Goal: Task Accomplishment & Management: Use online tool/utility

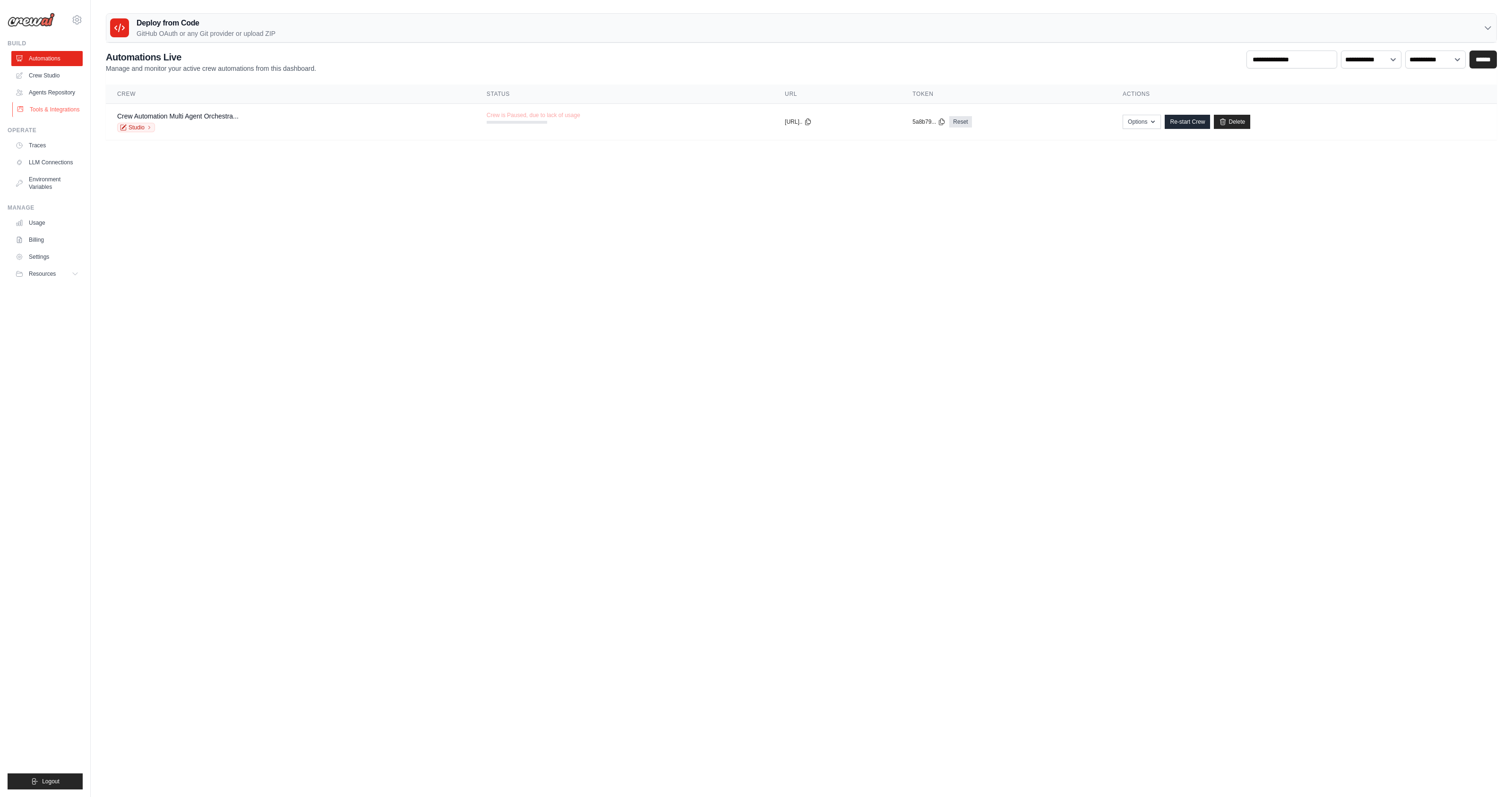
click at [58, 109] on link "Tools & Integrations" at bounding box center [47, 109] width 71 height 15
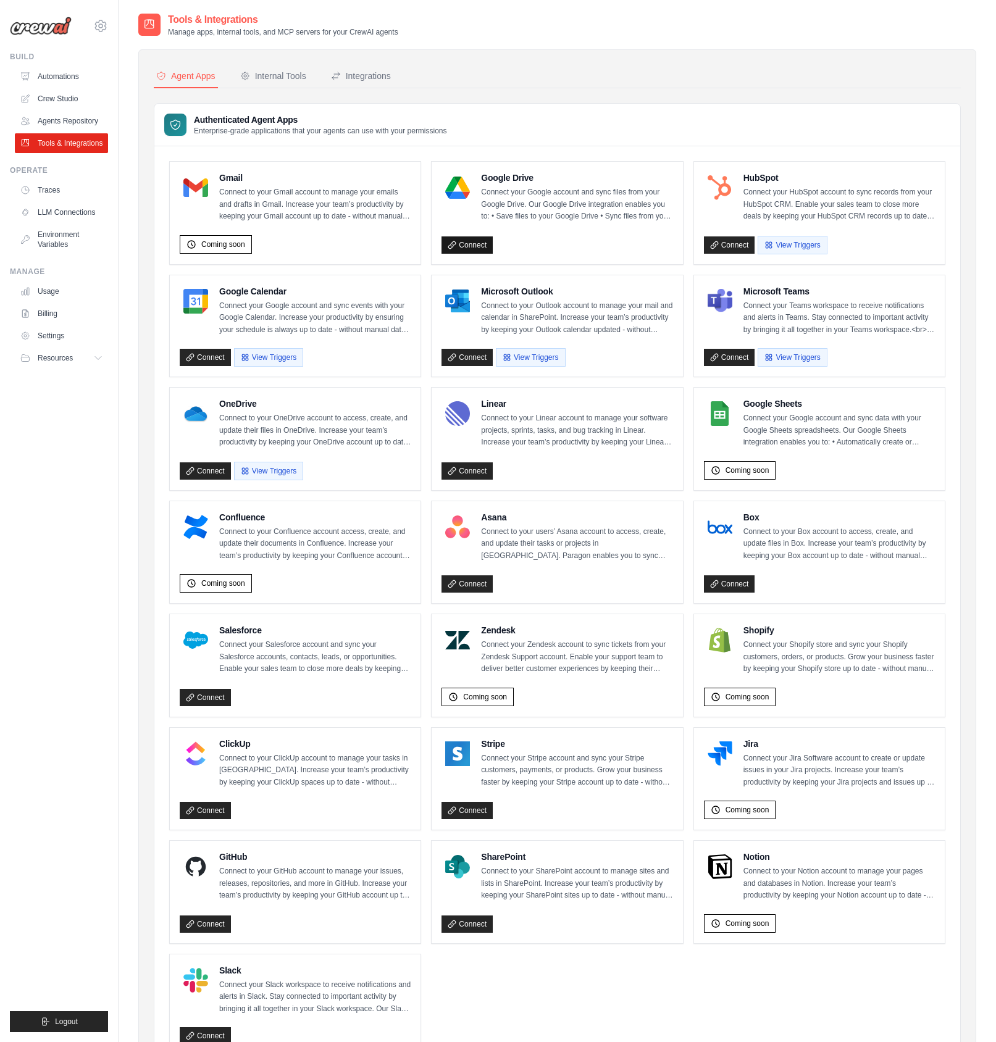
click at [474, 243] on link "Connect" at bounding box center [466, 244] width 51 height 17
click at [727, 591] on link "Connect" at bounding box center [729, 583] width 51 height 17
click at [474, 244] on link "Connect" at bounding box center [466, 244] width 51 height 17
click at [207, 354] on link "Connect" at bounding box center [205, 357] width 51 height 17
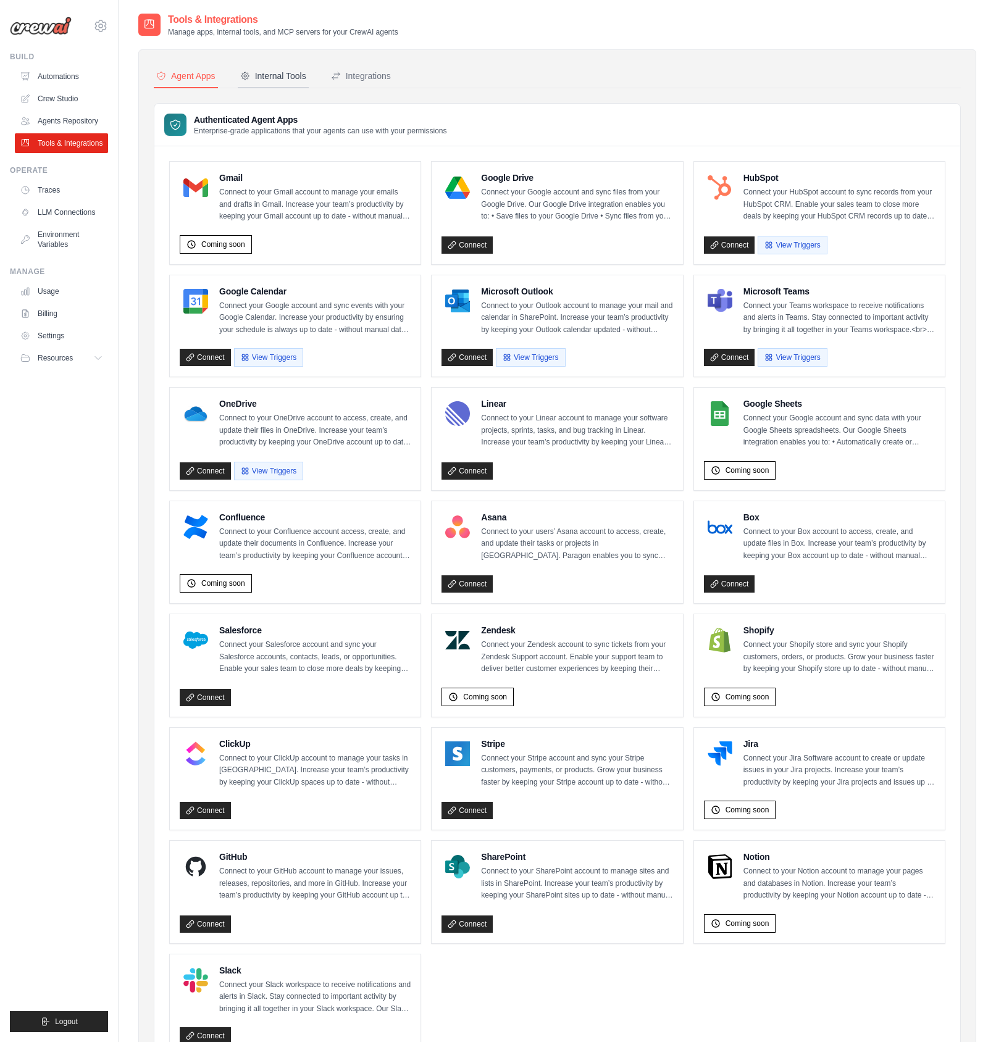
click at [299, 86] on button "Internal Tools" at bounding box center [273, 76] width 71 height 23
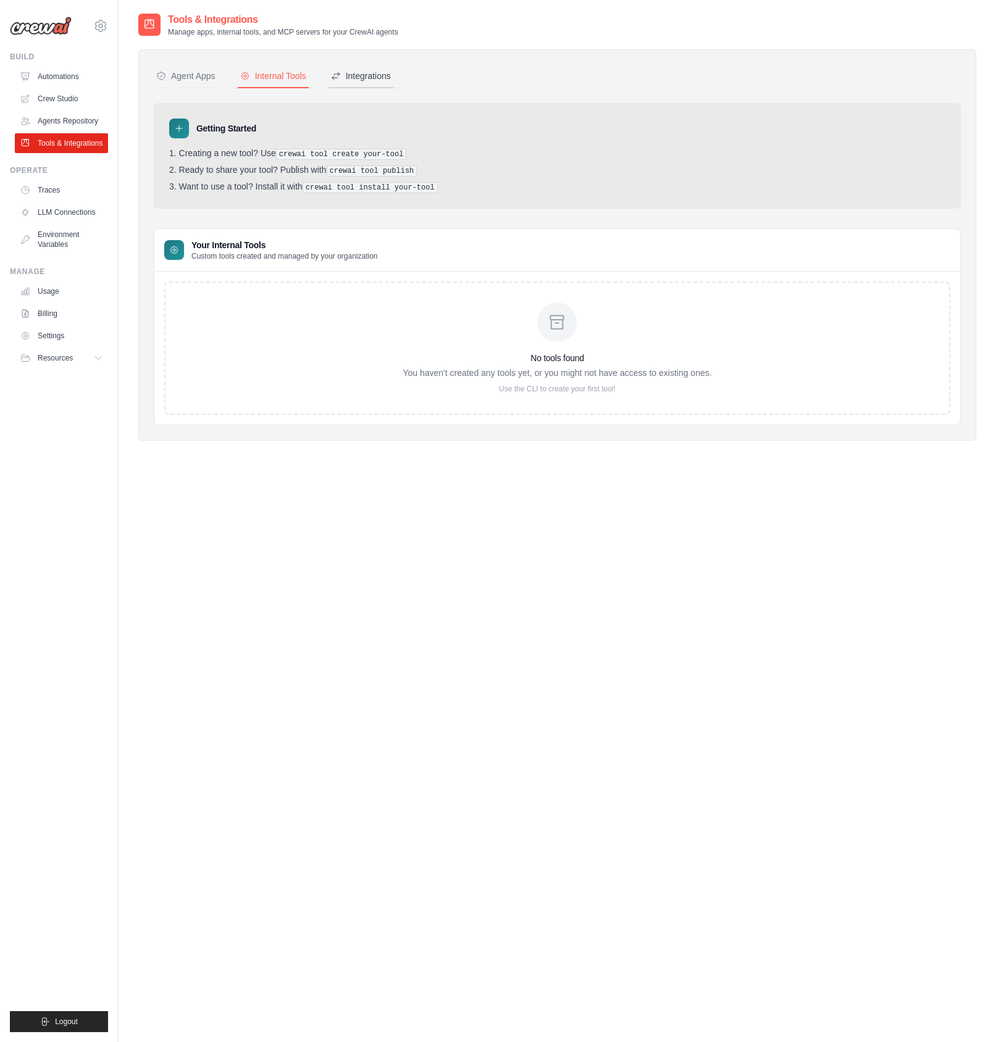
click at [372, 80] on div "Integrations" at bounding box center [361, 76] width 60 height 12
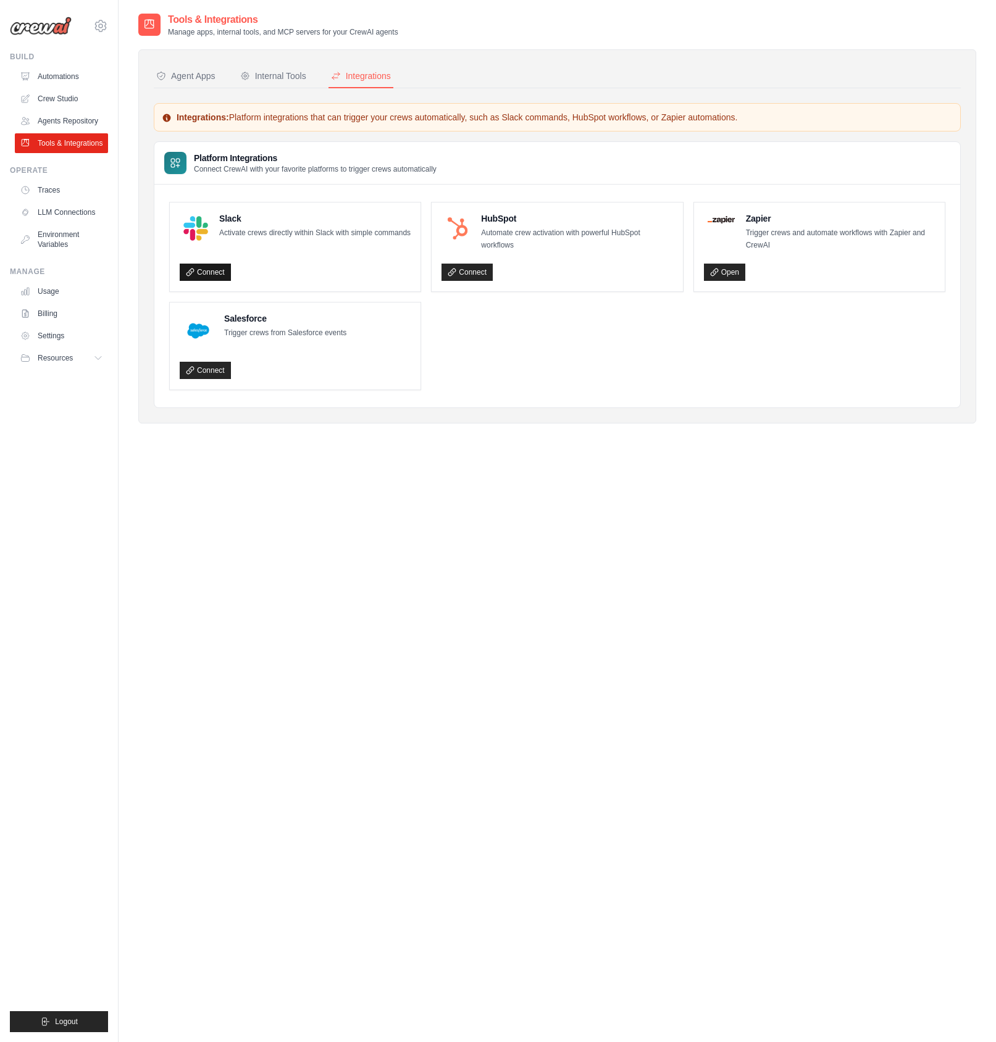
click at [213, 269] on link "Connect" at bounding box center [205, 272] width 51 height 17
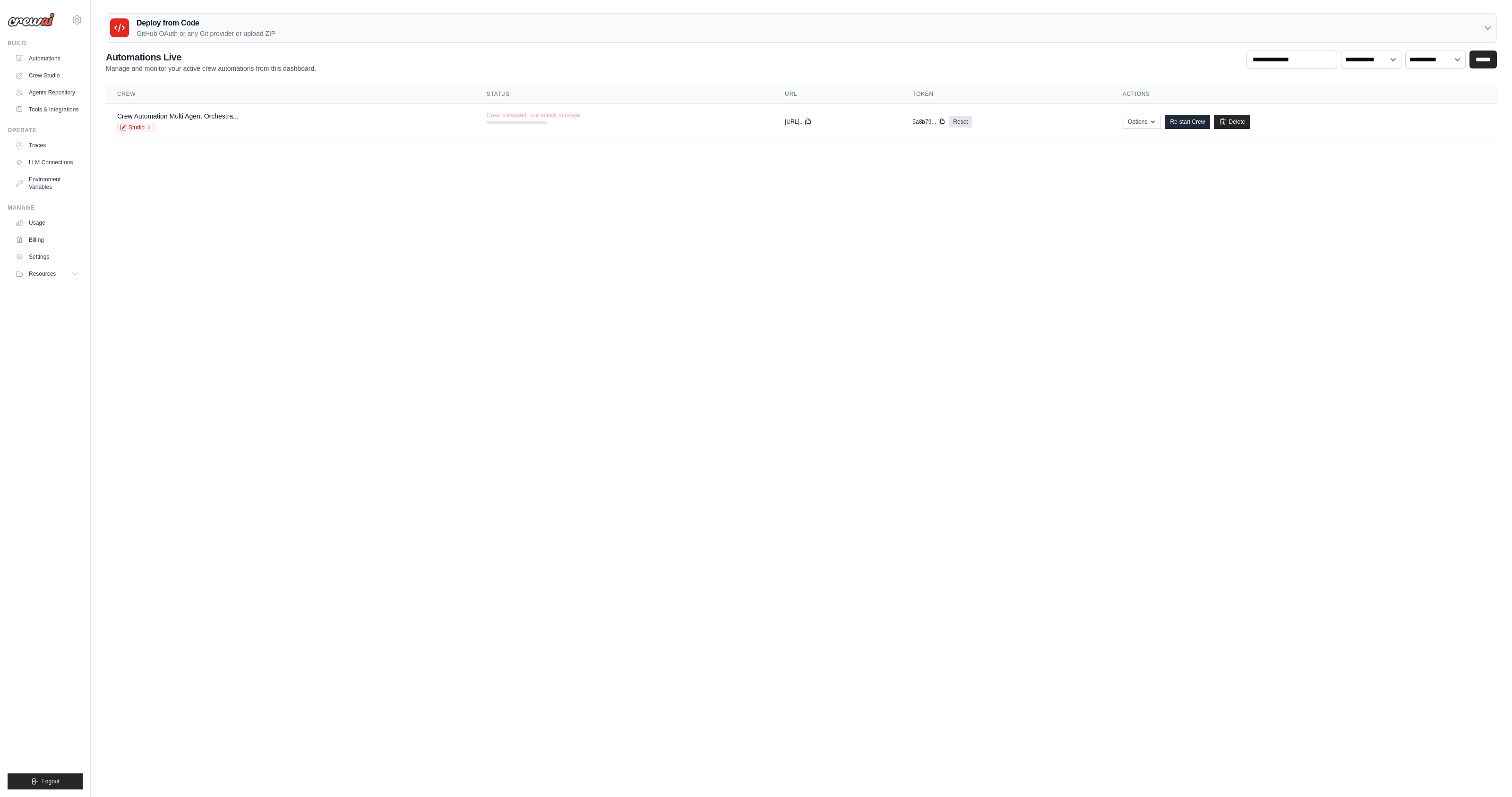
click at [243, 161] on body "[PERSON_NAME][EMAIL_ADDRESS][PERSON_NAME] Settings Build Automations" at bounding box center [756, 398] width 1512 height 797
click at [61, 109] on link "Tools & Integrations" at bounding box center [47, 109] width 71 height 15
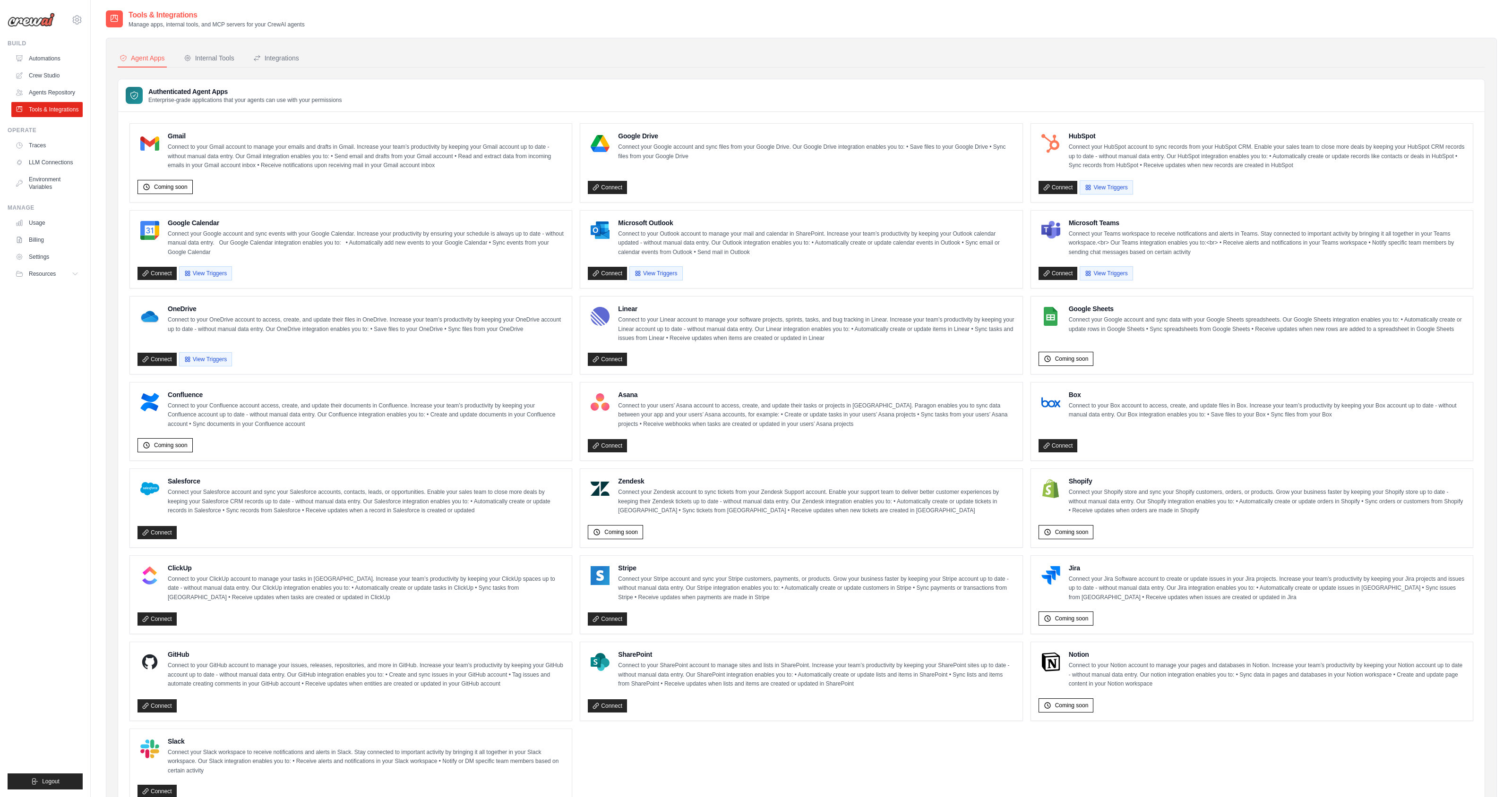
click at [706, 162] on div "Google Drive Connect your Google account and sync files from your Google Drive.…" at bounding box center [801, 163] width 427 height 63
click at [608, 187] on link "Connect" at bounding box center [607, 187] width 39 height 13
click at [64, 89] on link "Agents Repository" at bounding box center [47, 93] width 71 height 15
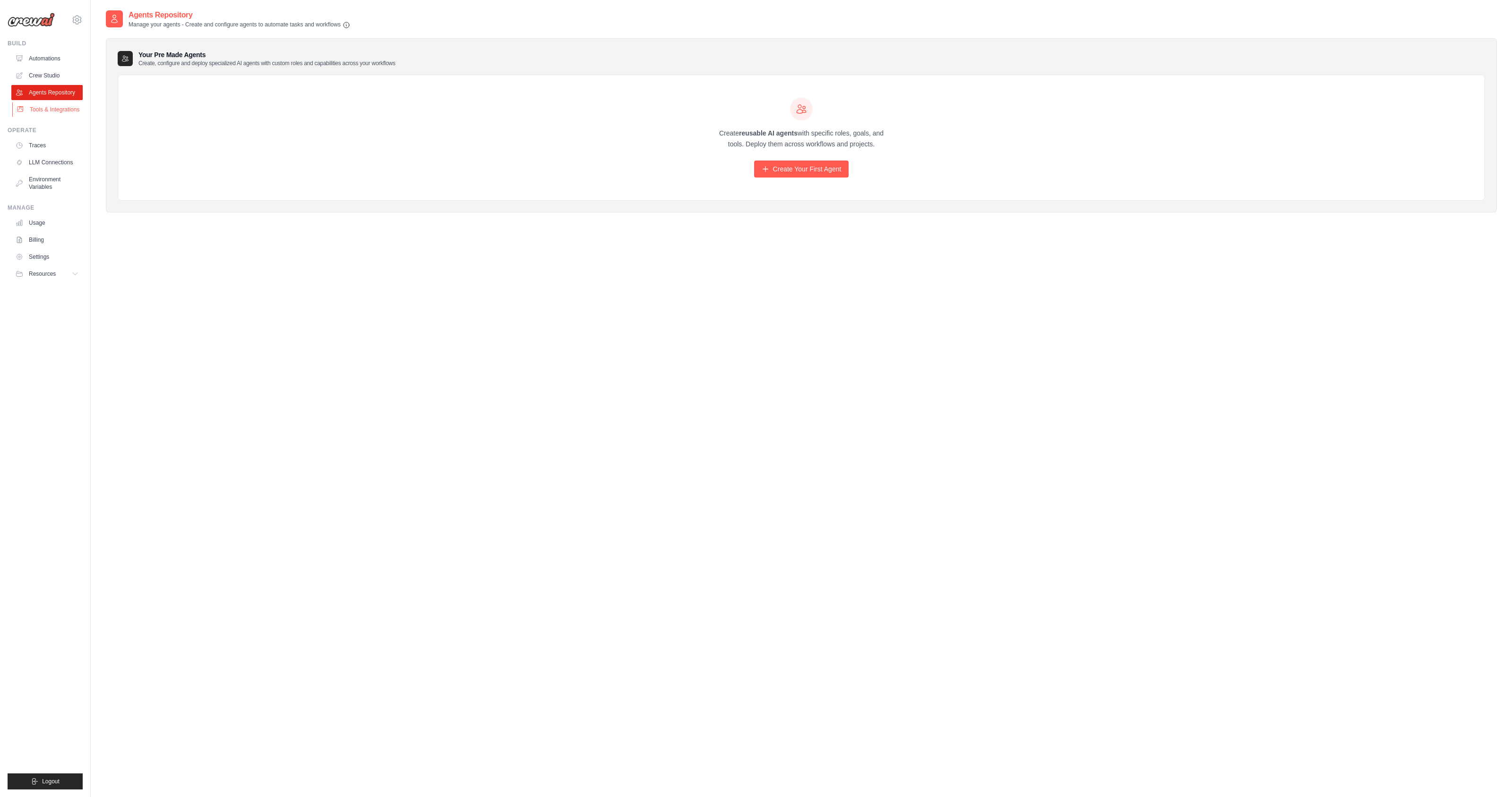
click at [52, 108] on link "Tools & Integrations" at bounding box center [47, 109] width 71 height 15
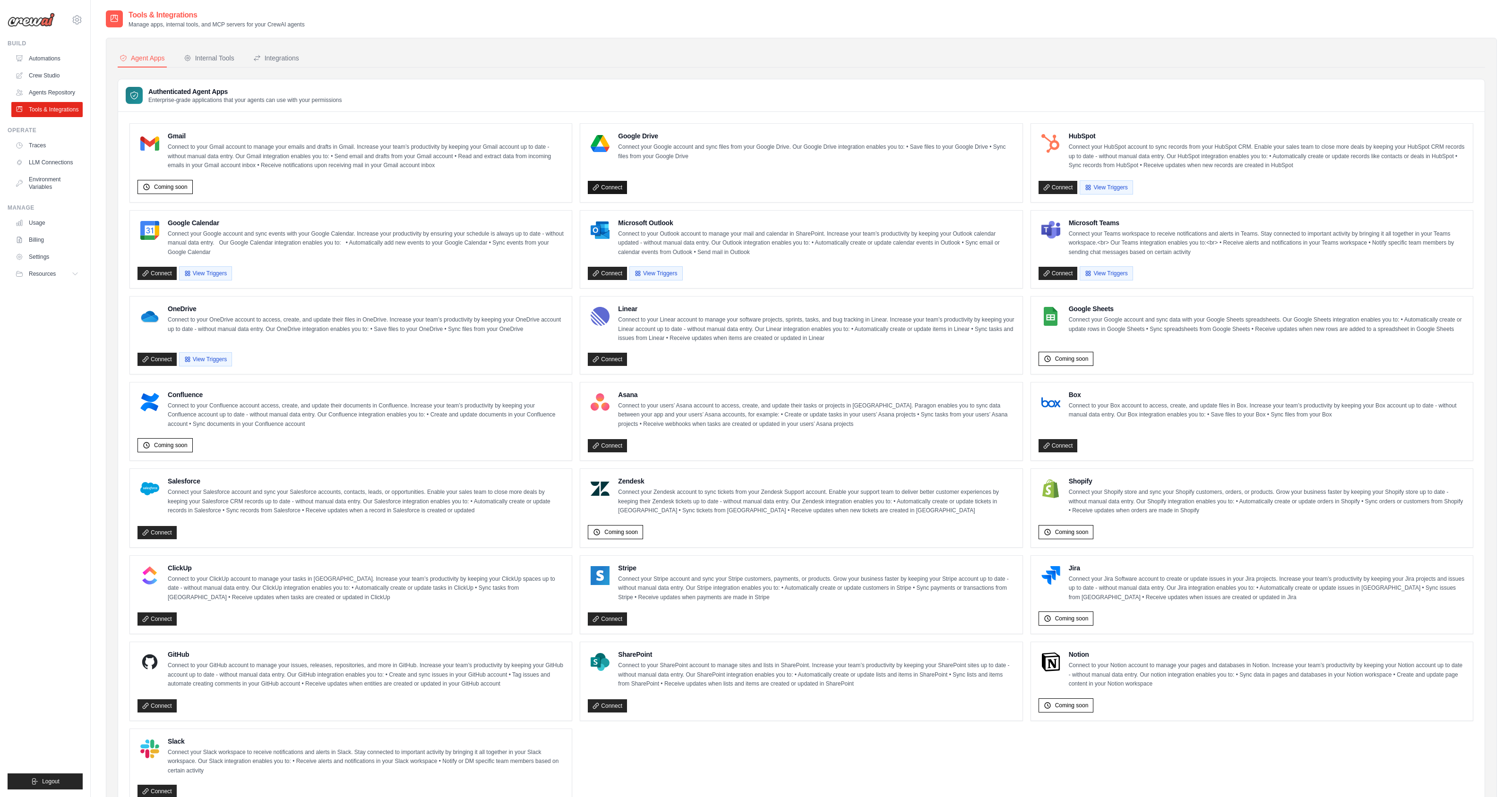
click at [618, 188] on link "Connect" at bounding box center [607, 187] width 39 height 13
click at [47, 786] on button "Logout" at bounding box center [45, 781] width 75 height 16
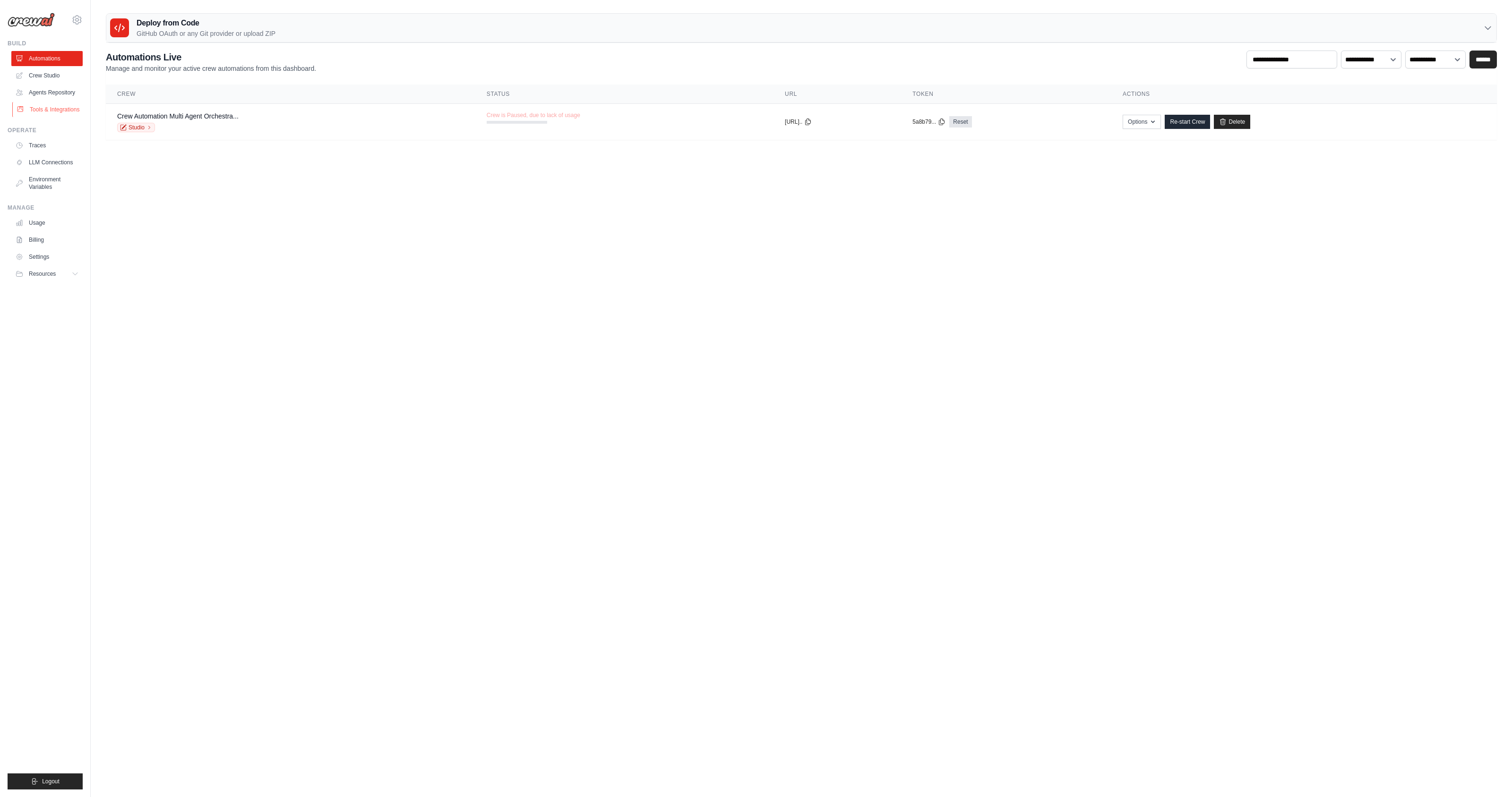
click at [51, 109] on link "Tools & Integrations" at bounding box center [47, 109] width 71 height 15
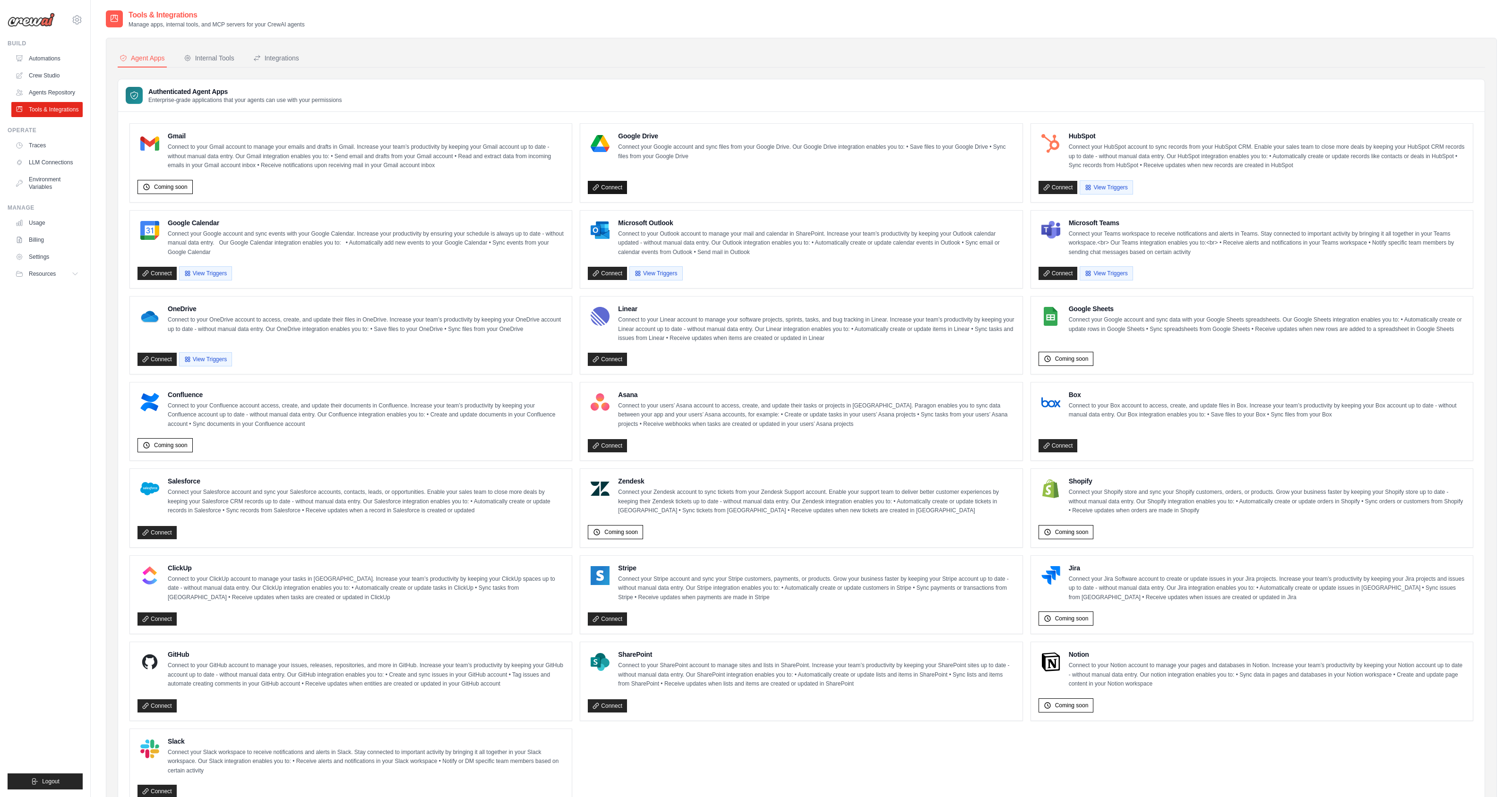
click at [617, 187] on link "Connect" at bounding box center [607, 187] width 39 height 13
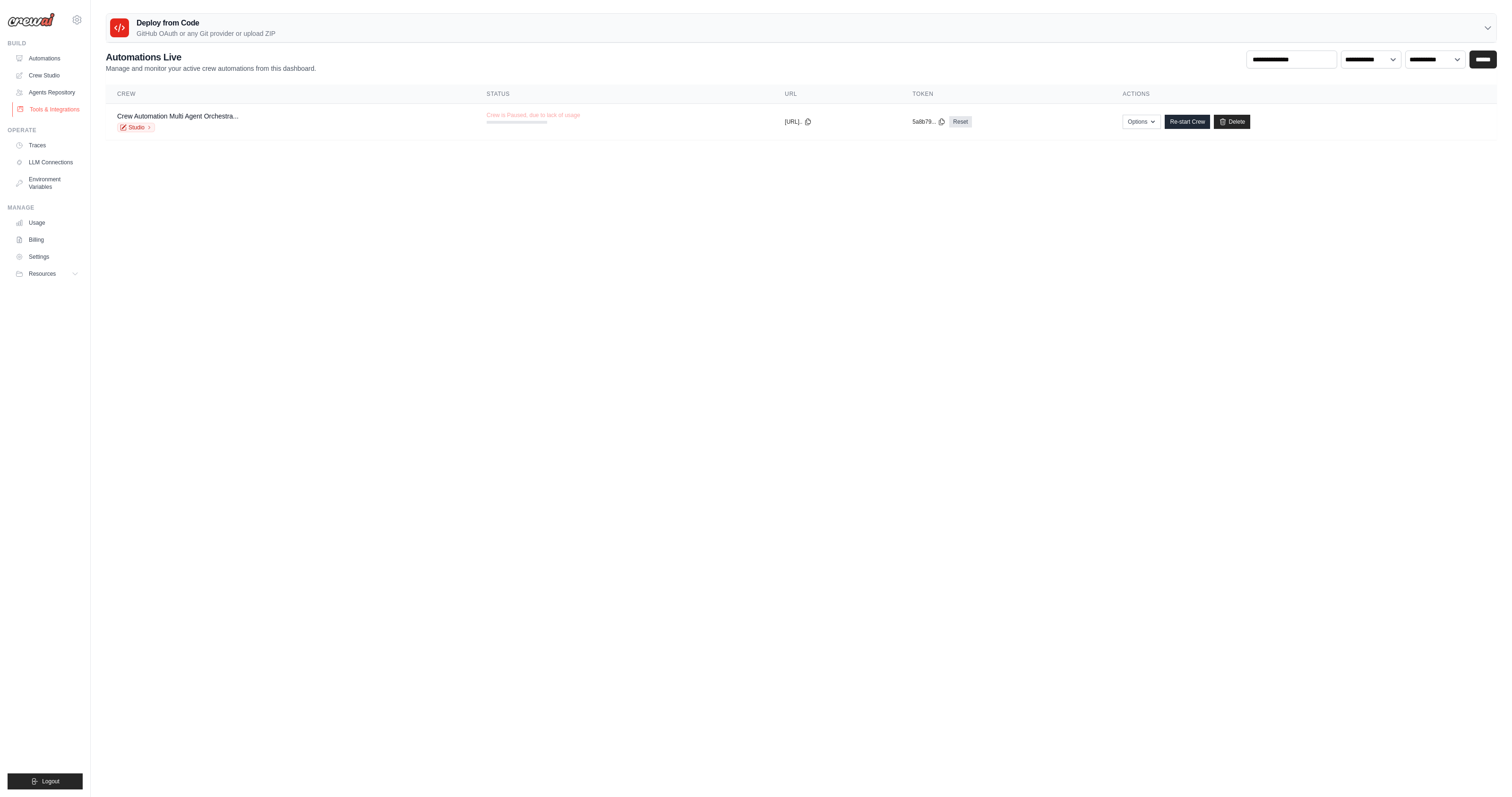
click at [35, 109] on link "Tools & Integrations" at bounding box center [47, 109] width 71 height 15
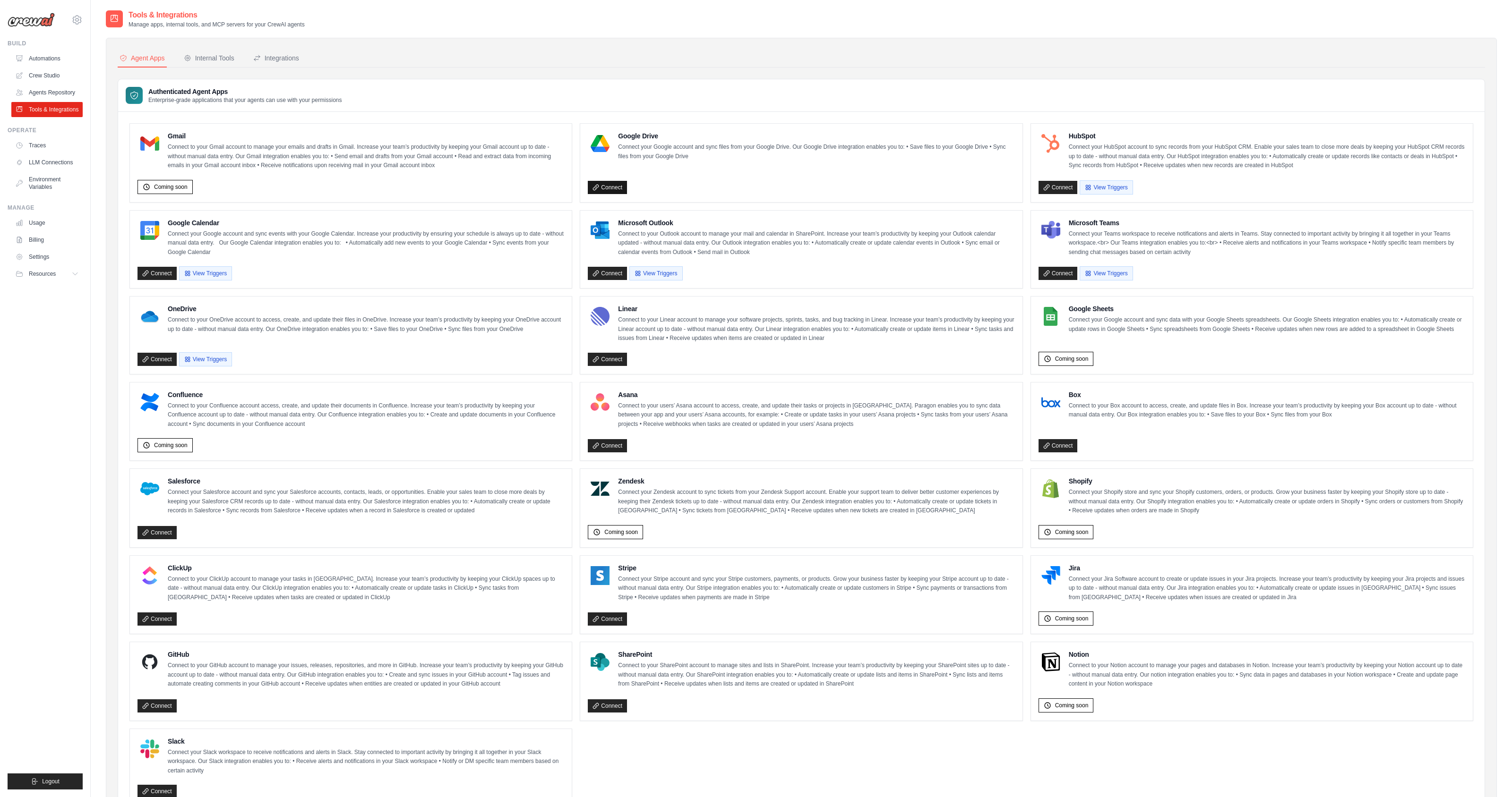
click at [615, 190] on link "Connect" at bounding box center [607, 187] width 39 height 13
click at [156, 704] on link "Connect" at bounding box center [157, 705] width 39 height 13
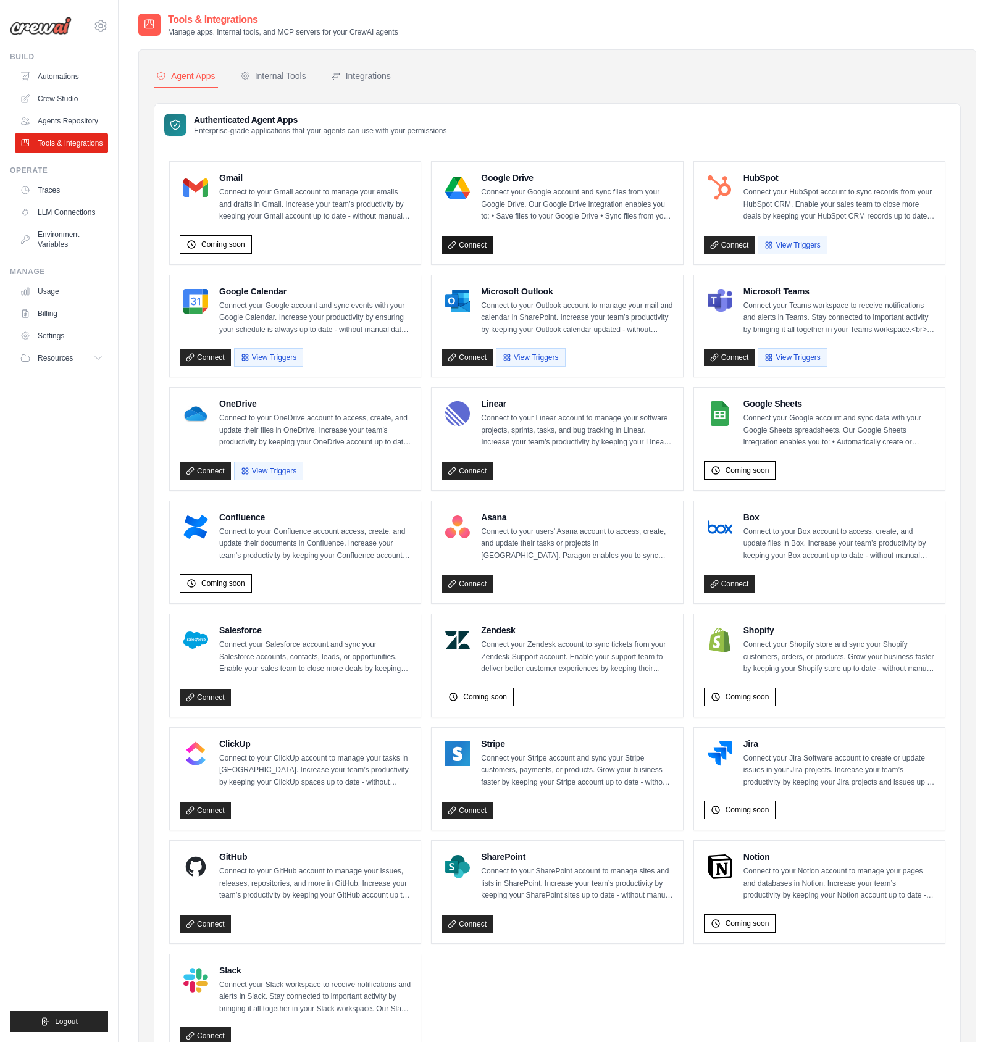
click at [473, 243] on link "Connect" at bounding box center [466, 244] width 51 height 17
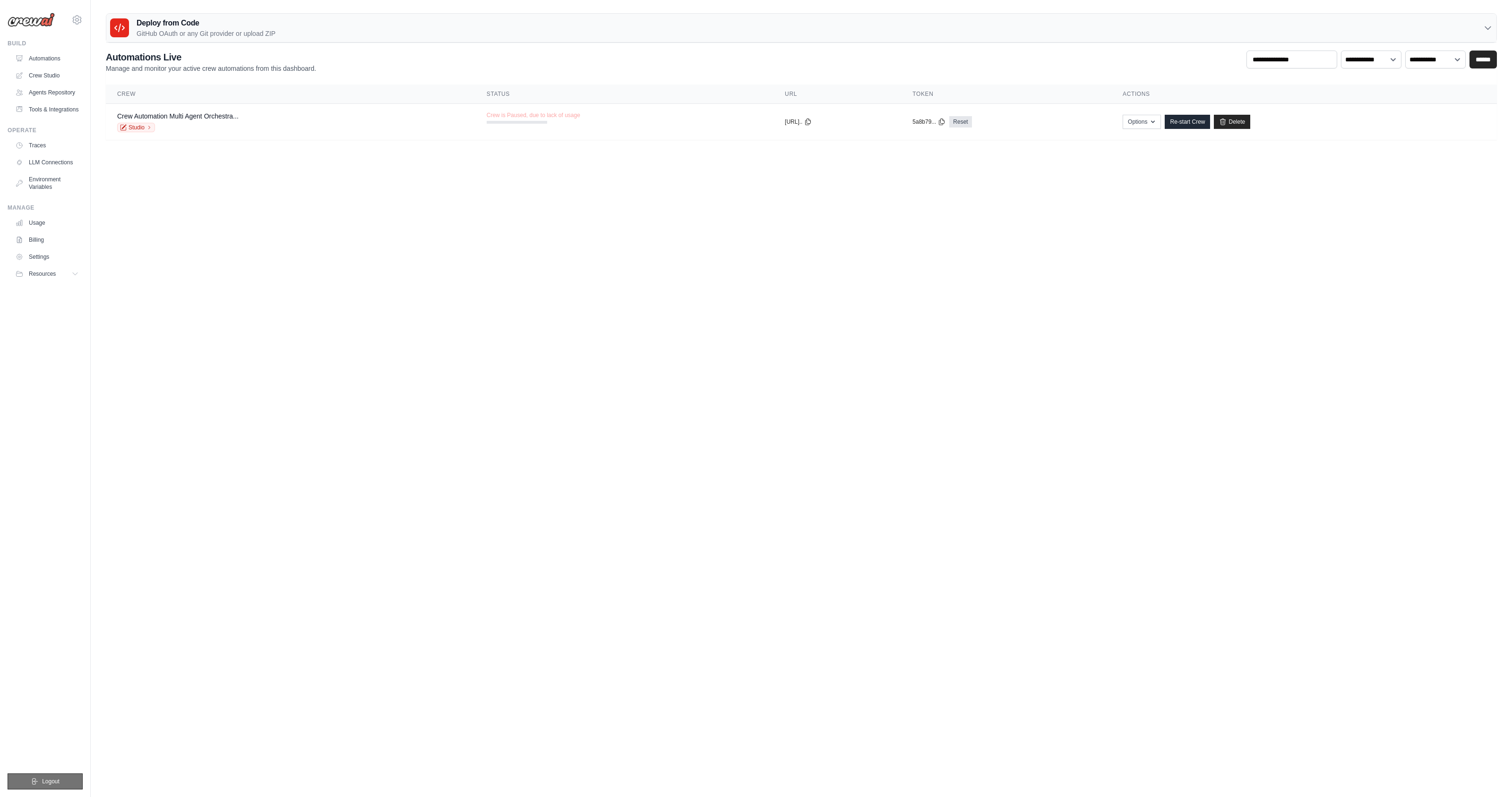
click at [62, 779] on button "Logout" at bounding box center [45, 781] width 75 height 16
